Goal: Task Accomplishment & Management: Complete application form

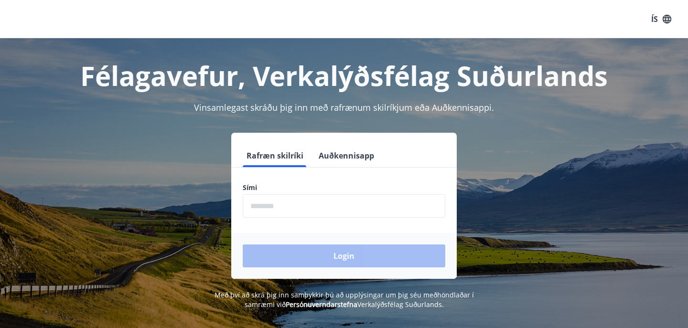
click at [276, 210] on input "phone" at bounding box center [344, 206] width 203 height 23
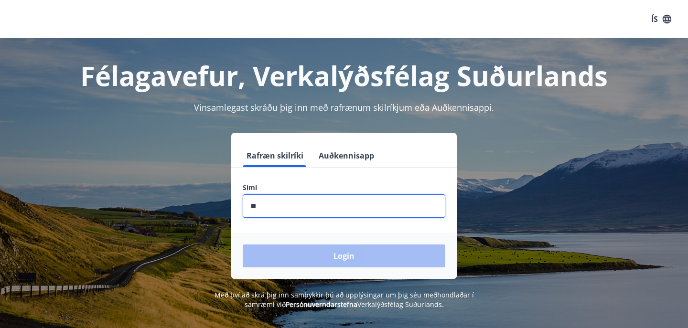
type input "*"
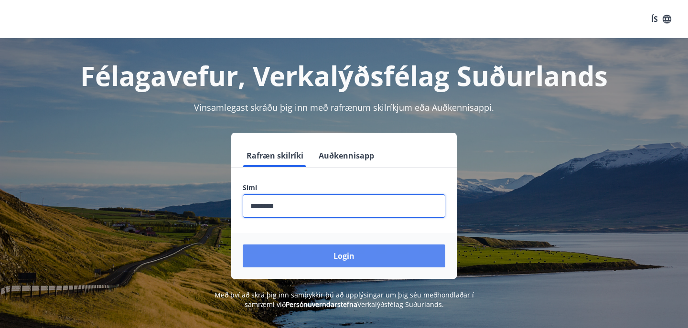
type input "********"
click at [282, 257] on button "Login" at bounding box center [344, 256] width 203 height 23
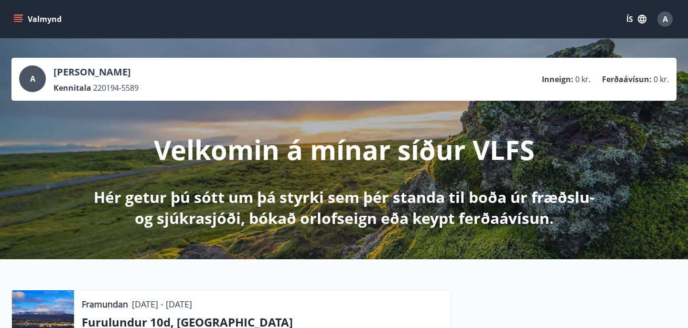
click at [21, 17] on icon "menu" at bounding box center [18, 17] width 9 height 1
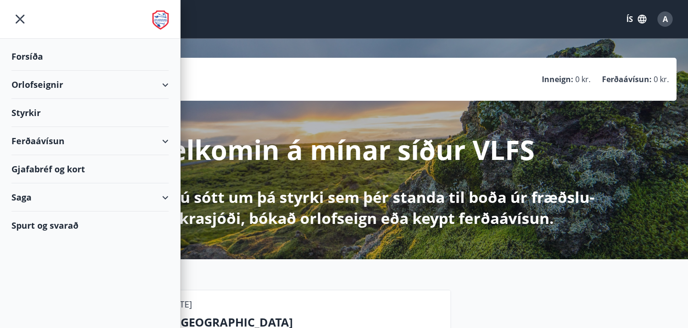
click at [87, 113] on div "Styrkir" at bounding box center [89, 113] width 157 height 28
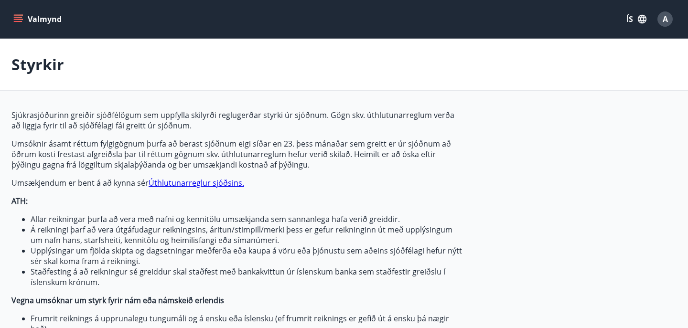
type input "***"
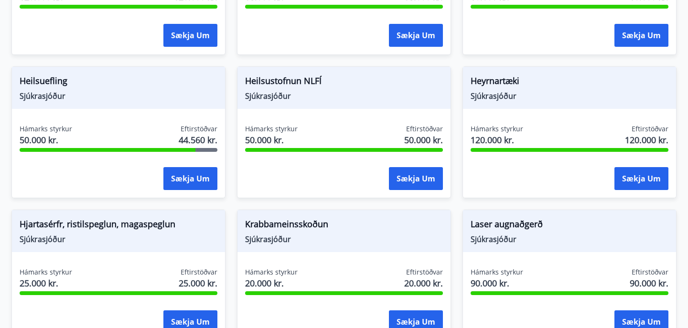
scroll to position [560, 0]
click at [182, 175] on button "Sækja um" at bounding box center [191, 178] width 54 height 23
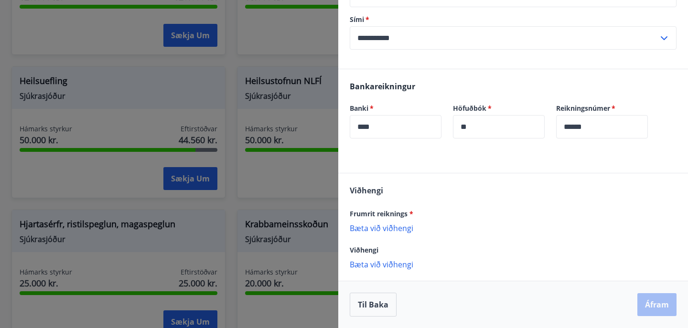
scroll to position [285, 0]
click at [384, 228] on p "Bæta við viðhengi" at bounding box center [513, 228] width 327 height 10
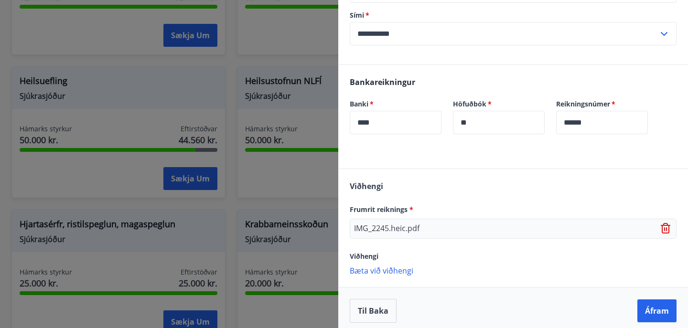
scroll to position [296, 0]
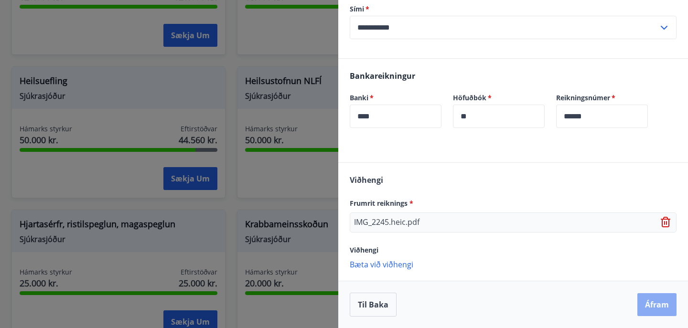
click at [657, 302] on button "Áfram" at bounding box center [657, 305] width 39 height 23
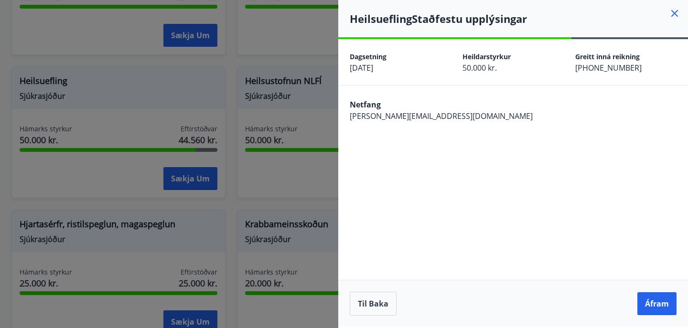
scroll to position [0, 0]
click at [655, 304] on button "Áfram" at bounding box center [657, 304] width 39 height 23
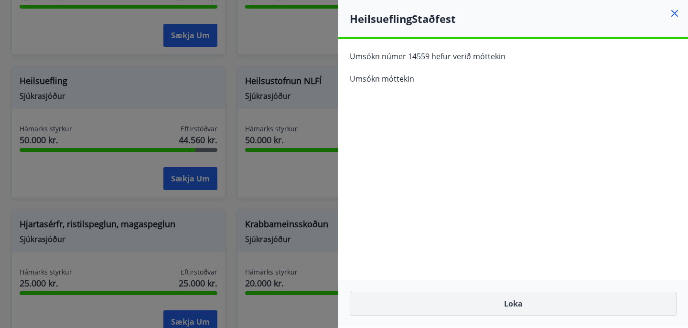
click at [496, 308] on button "Loka" at bounding box center [513, 304] width 327 height 24
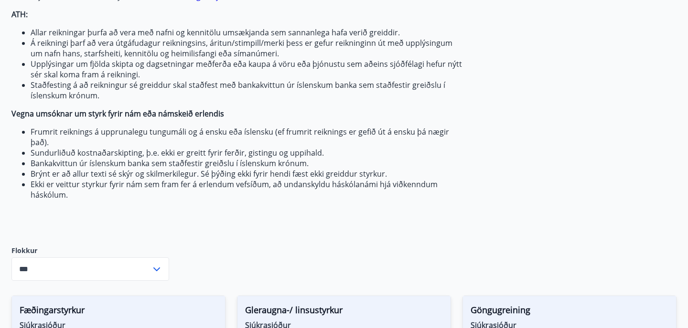
scroll to position [181, 0]
